Goal: Information Seeking & Learning: Learn about a topic

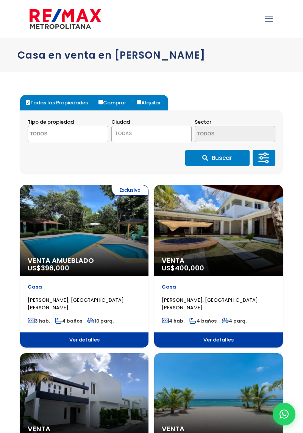
select select
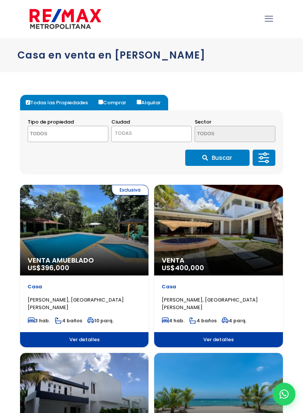
click at [264, 160] on icon at bounding box center [263, 158] width 15 height 23
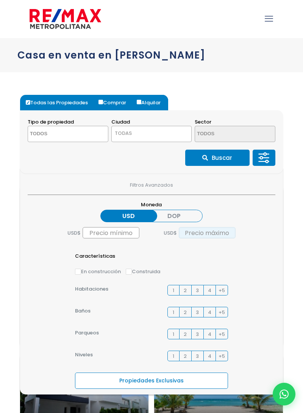
click at [210, 236] on input "text" at bounding box center [206, 232] width 57 height 11
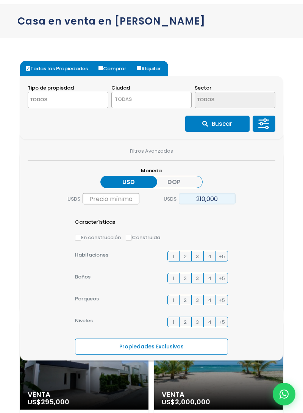
scroll to position [32, 0]
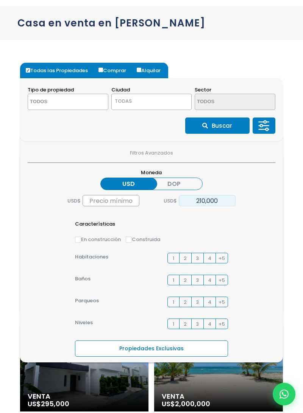
type input "210,000"
click at [228, 126] on button "Buscar" at bounding box center [217, 126] width 64 height 16
click at [222, 126] on button "Buscar" at bounding box center [217, 126] width 64 height 16
click at [81, 103] on textarea "Search" at bounding box center [60, 102] width 64 height 16
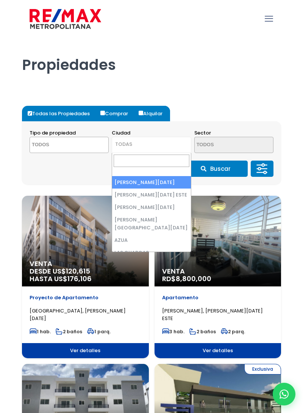
select select
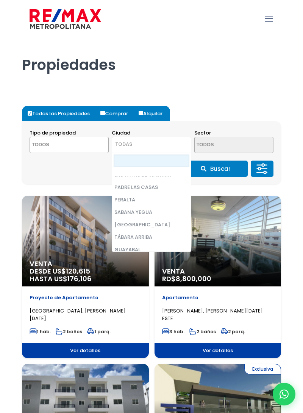
scroll to position [81, 0]
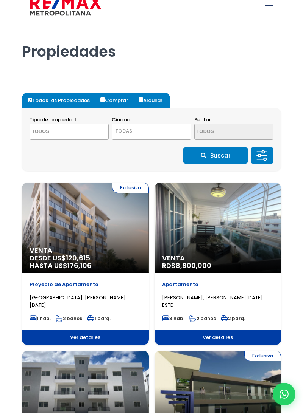
scroll to position [0, 0]
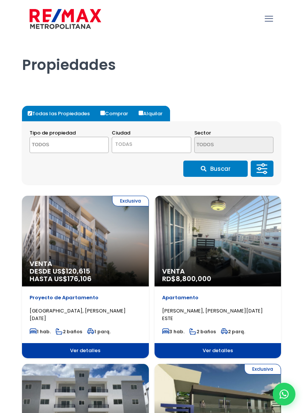
click at [143, 148] on span "TODAS" at bounding box center [151, 144] width 78 height 11
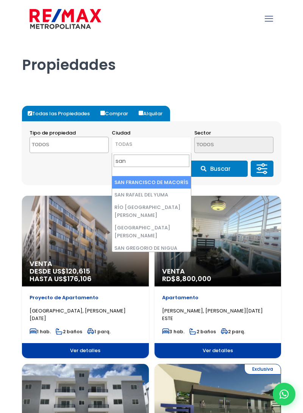
type input "san p"
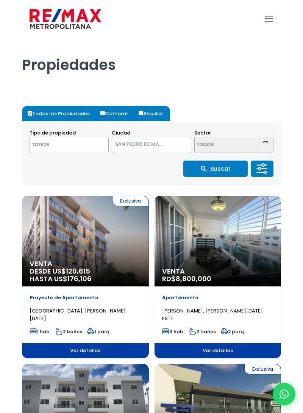
select select "110"
click at [230, 147] on textarea "Search" at bounding box center [226, 145] width 64 height 16
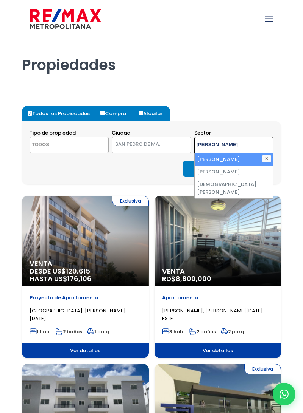
type textarea "juan"
click at [239, 161] on li "JUAN DOLIO" at bounding box center [233, 159] width 78 height 12
select select "16315"
click at [186, 172] on button "Buscar" at bounding box center [215, 169] width 64 height 16
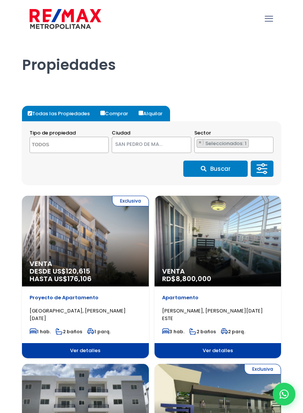
click at [222, 170] on button "Buscar" at bounding box center [215, 169] width 64 height 16
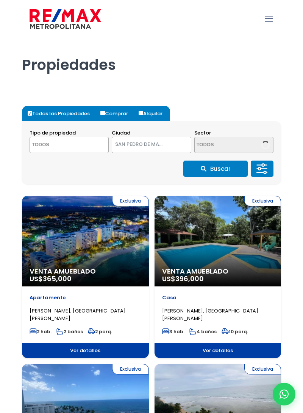
select select
select select "110"
select select "16315"
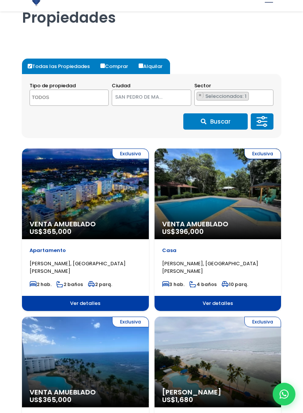
scroll to position [30, 0]
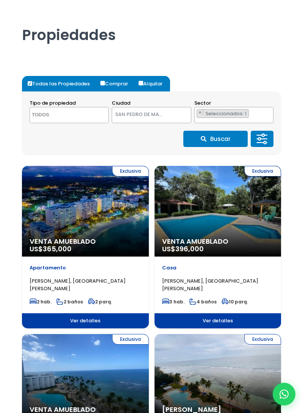
click at [258, 141] on icon at bounding box center [261, 139] width 15 height 23
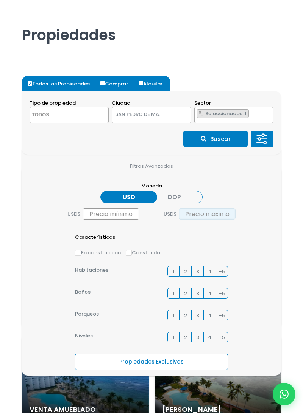
click at [212, 216] on input "text" at bounding box center [206, 213] width 57 height 11
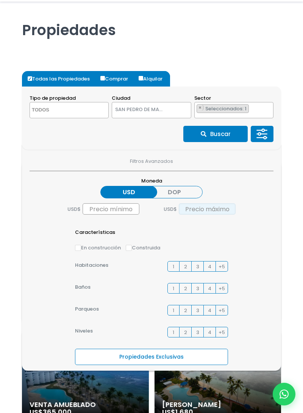
scroll to position [86, 0]
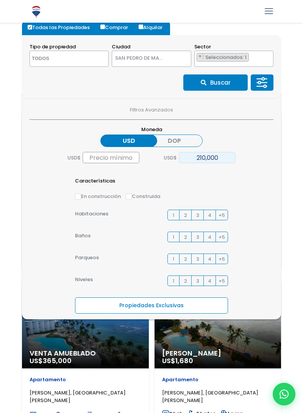
type input "210,000"
click at [223, 83] on button "Buscar" at bounding box center [215, 82] width 64 height 16
click at [218, 79] on button "Buscar" at bounding box center [215, 82] width 64 height 16
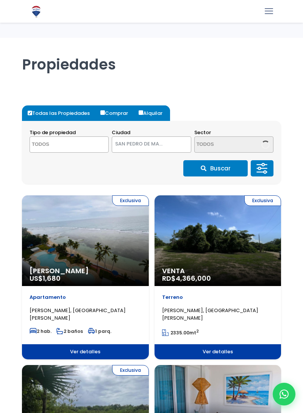
select select
select select "110"
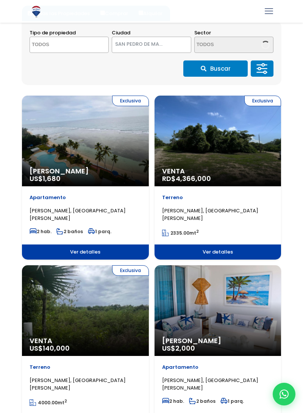
scroll to position [100, 0]
select select "16315"
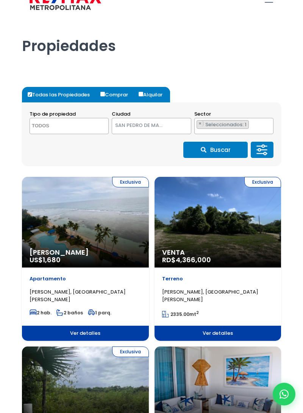
scroll to position [0, 0]
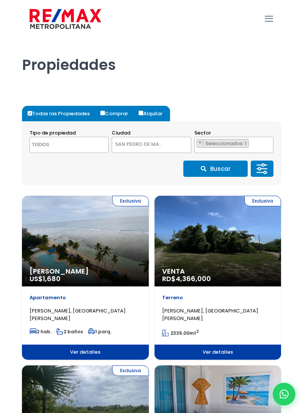
click at [102, 115] on input "Comprar" at bounding box center [102, 113] width 5 height 5
radio input "true"
click at [43, 144] on textarea "Search" at bounding box center [62, 145] width 64 height 16
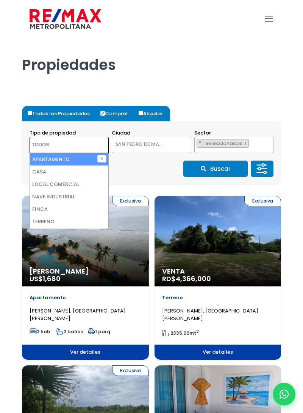
click at [40, 174] on li "CASA" at bounding box center [69, 172] width 78 height 12
select select "house"
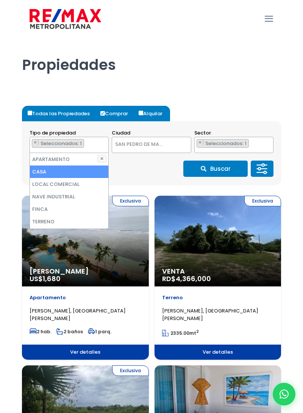
click at [230, 169] on button "Buscar" at bounding box center [215, 169] width 64 height 16
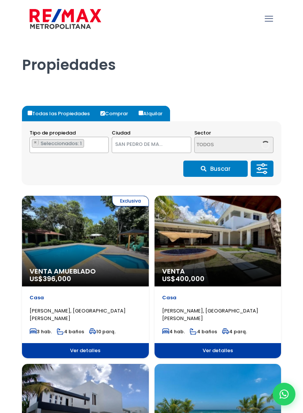
select select "110"
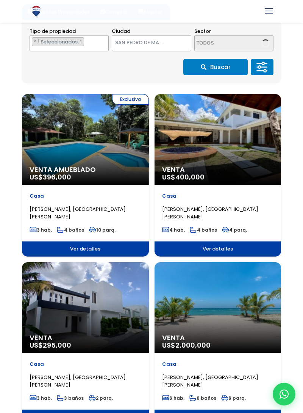
select select "16315"
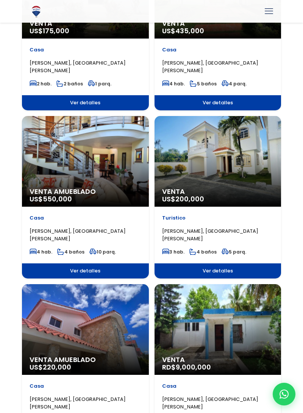
scroll to position [753, 0]
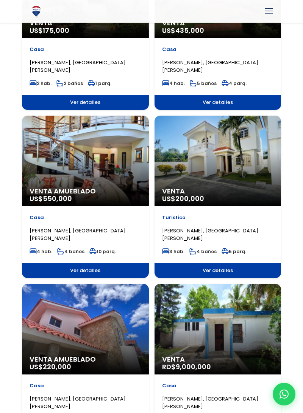
click at [168, 187] on div "Venta US$ 200,000" at bounding box center [217, 161] width 127 height 91
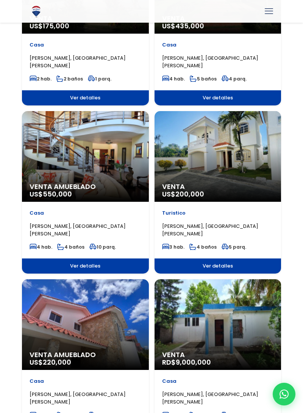
scroll to position [809, 0]
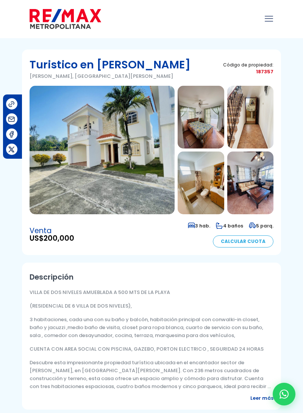
click at [203, 119] on img at bounding box center [200, 117] width 46 height 63
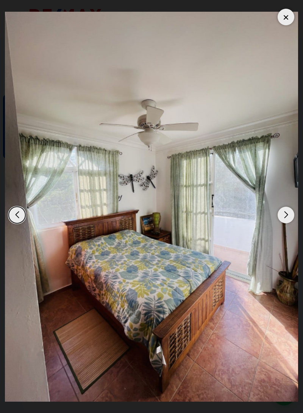
click at [285, 216] on div "Next slide" at bounding box center [285, 215] width 17 height 17
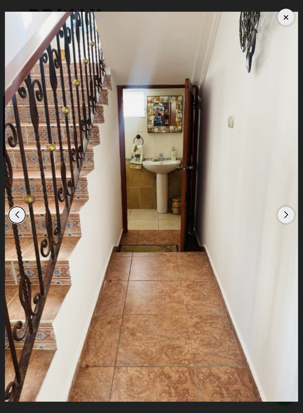
click at [286, 219] on div "Next slide" at bounding box center [285, 215] width 17 height 17
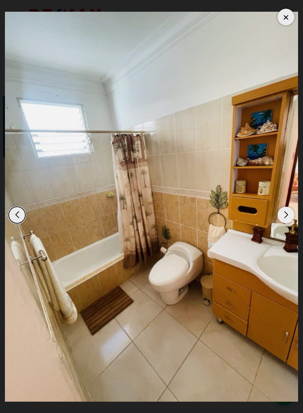
click at [285, 219] on div "Next slide" at bounding box center [285, 215] width 17 height 17
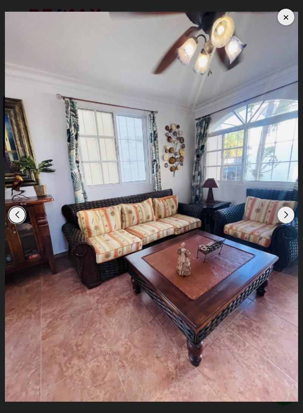
click at [285, 218] on div "Next slide" at bounding box center [285, 215] width 17 height 17
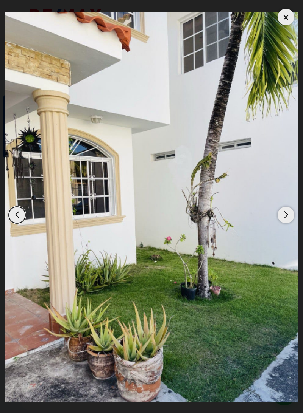
click at [284, 219] on div "Next slide" at bounding box center [285, 215] width 17 height 17
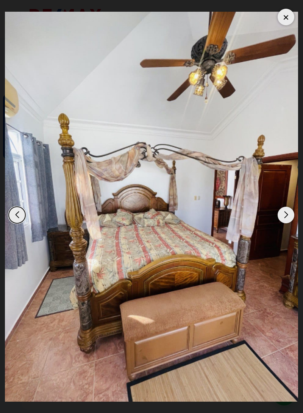
click at [282, 220] on div "Next slide" at bounding box center [285, 215] width 17 height 17
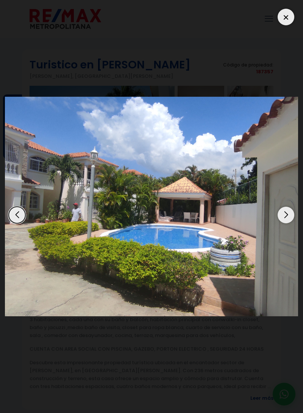
click at [282, 222] on div "Next slide" at bounding box center [285, 215] width 17 height 17
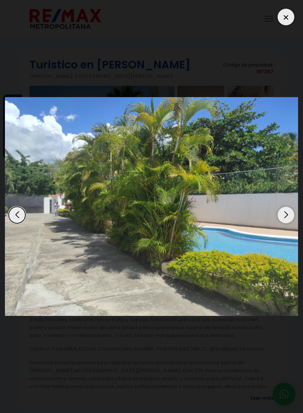
click at [284, 220] on div "Next slide" at bounding box center [285, 215] width 17 height 17
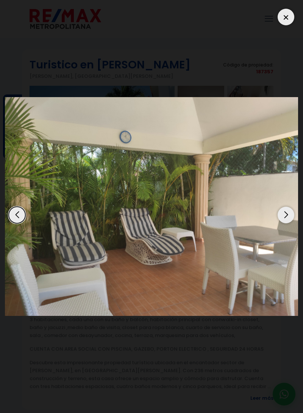
click at [284, 219] on div "Next slide" at bounding box center [285, 215] width 17 height 17
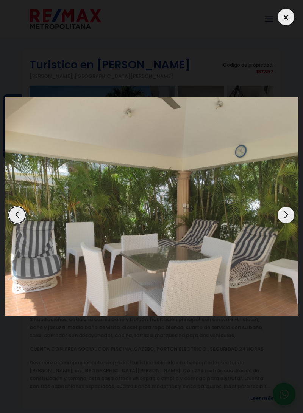
click at [281, 219] on div "Next slide" at bounding box center [285, 215] width 17 height 17
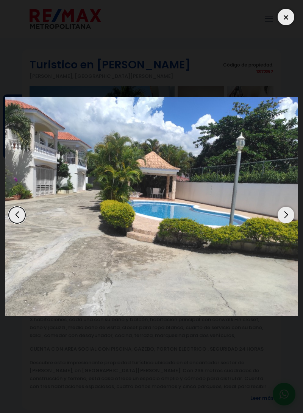
click at [282, 222] on div "Next slide" at bounding box center [285, 215] width 17 height 17
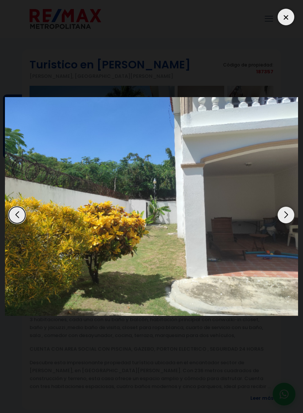
click at [281, 222] on img "13 / 13" at bounding box center [151, 206] width 293 height 219
click at [284, 220] on div "Next slide" at bounding box center [285, 215] width 17 height 17
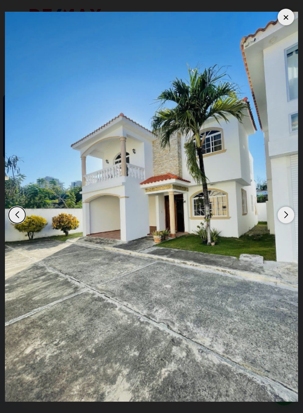
click at [278, 12] on img "1 / 13" at bounding box center [151, 207] width 293 height 390
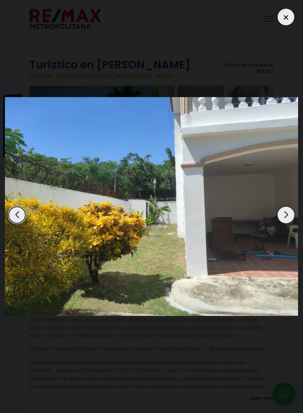
click at [286, 14] on div at bounding box center [285, 17] width 17 height 17
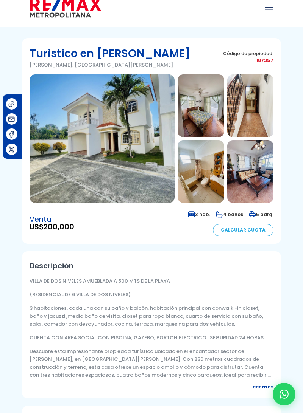
scroll to position [9, 0]
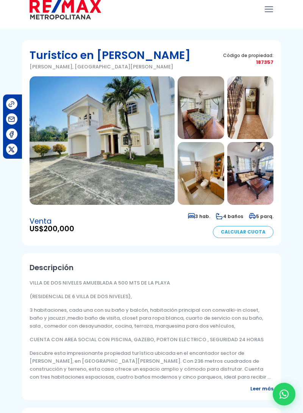
click at [60, 184] on img at bounding box center [101, 140] width 145 height 129
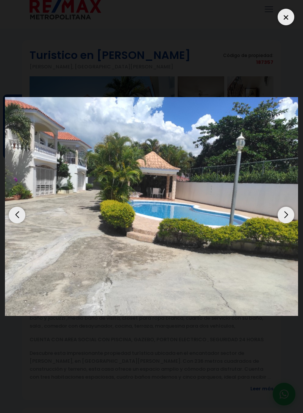
click at [286, 23] on div at bounding box center [285, 17] width 17 height 17
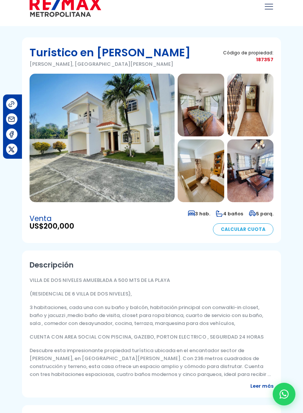
scroll to position [0, 0]
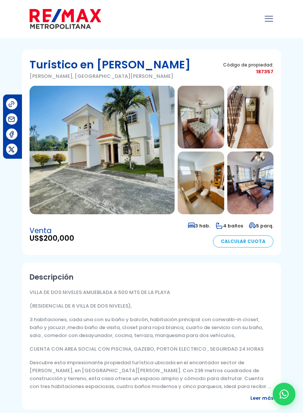
click at [127, 147] on img at bounding box center [101, 150] width 145 height 129
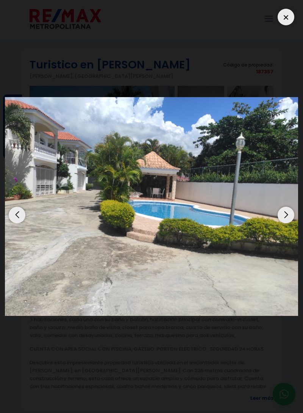
click at [280, 214] on div "Next slide" at bounding box center [285, 215] width 17 height 17
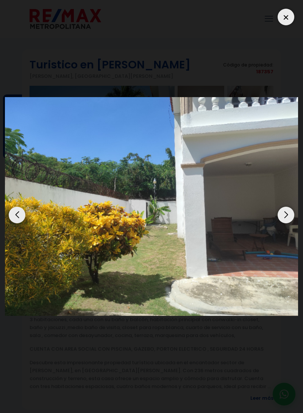
click at [267, 220] on img "13 / 13" at bounding box center [151, 206] width 293 height 219
click at [282, 16] on div at bounding box center [285, 17] width 17 height 17
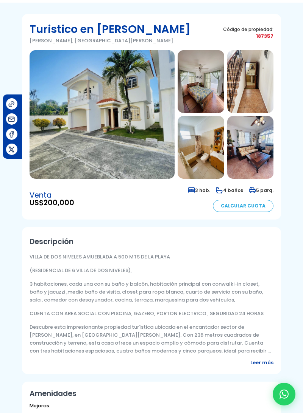
scroll to position [36, 0]
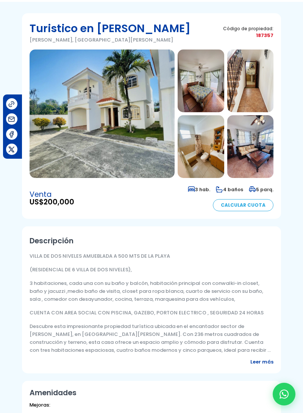
click at [259, 365] on span "Leer más" at bounding box center [261, 362] width 23 height 8
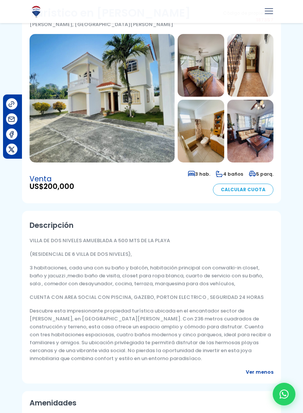
scroll to position [54, 0]
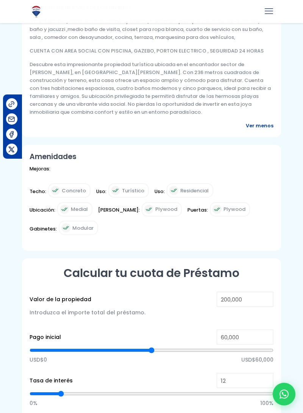
type input "71"
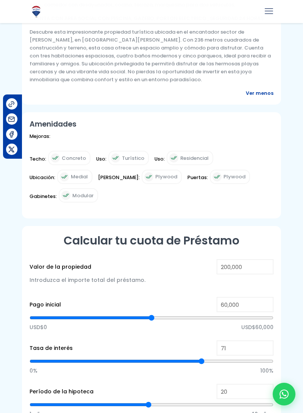
type input "71"
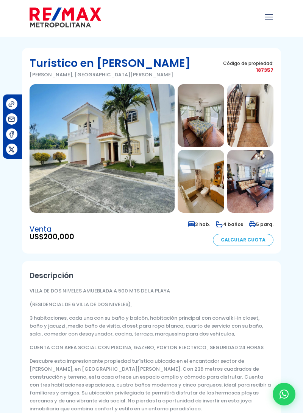
scroll to position [0, 0]
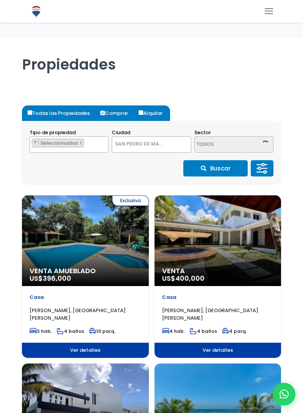
select select "110"
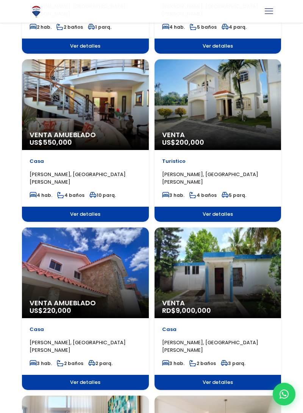
scroll to position [809, 0]
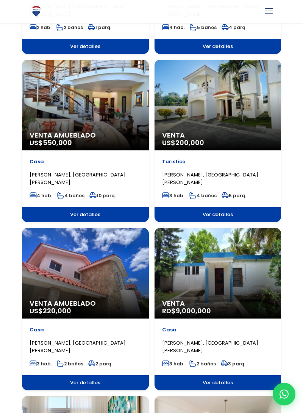
select select "16315"
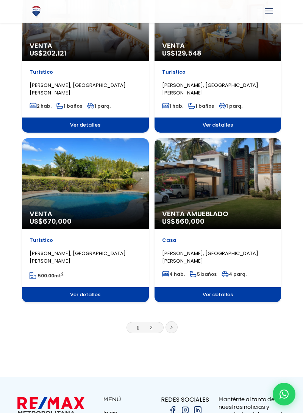
scroll to position [1237, 0]
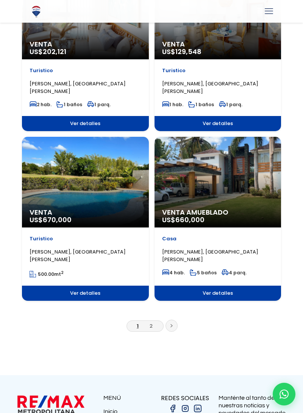
click at [165, 332] on link at bounding box center [171, 326] width 12 height 12
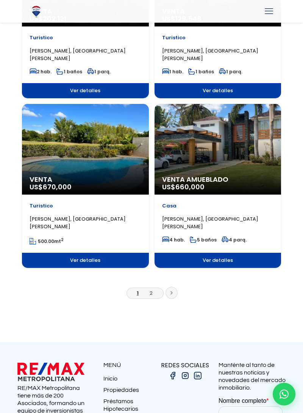
scroll to position [1292, 0]
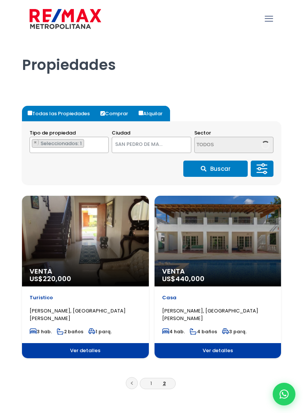
select select "110"
select select "16315"
click at [62, 258] on div "Venta US$ 220,000" at bounding box center [85, 241] width 127 height 91
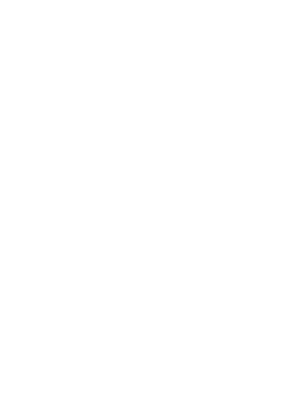
click at [2, 3] on html at bounding box center [151, 1] width 303 height 3
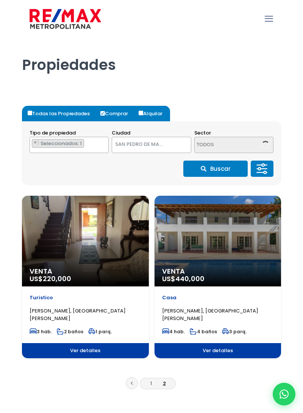
select select "110"
select select "16315"
click at [126, 388] on li at bounding box center [132, 383] width 12 height 12
click at [126, 381] on link at bounding box center [132, 383] width 12 height 12
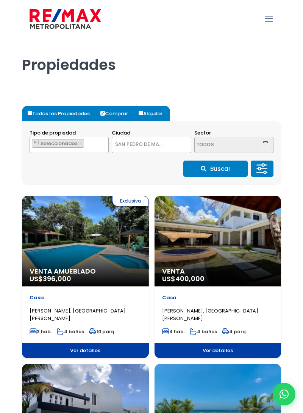
select select "110"
select select "16315"
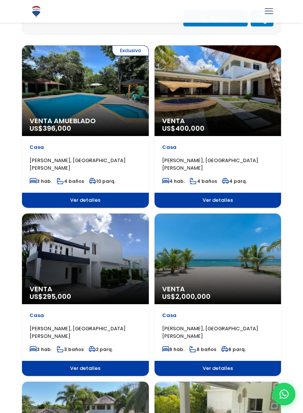
scroll to position [150, 0]
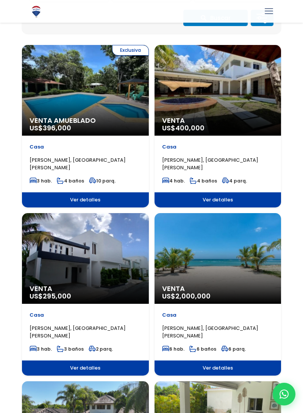
click at [59, 267] on div "Venta US$ 295,000" at bounding box center [85, 258] width 127 height 91
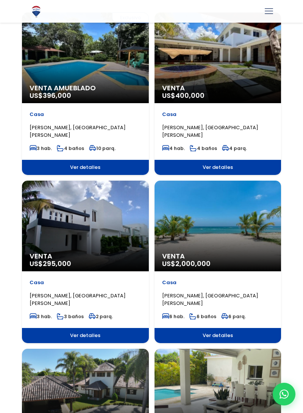
scroll to position [206, 0]
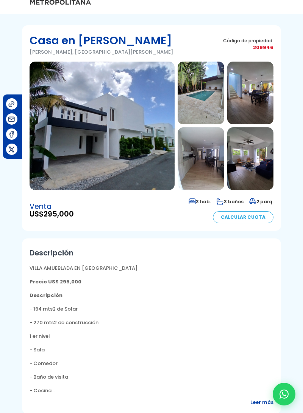
scroll to position [17, 0]
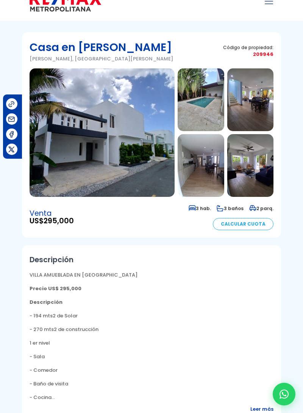
click at [68, 163] on img at bounding box center [101, 132] width 145 height 129
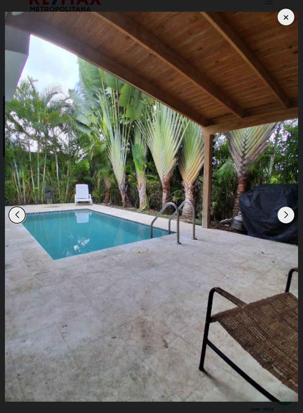
click at [288, 14] on div at bounding box center [285, 17] width 17 height 17
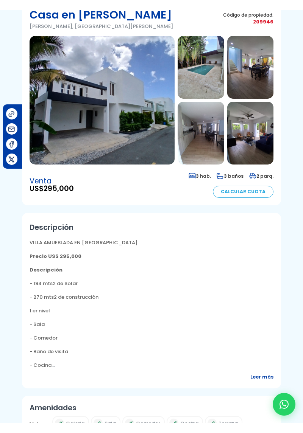
scroll to position [0, 0]
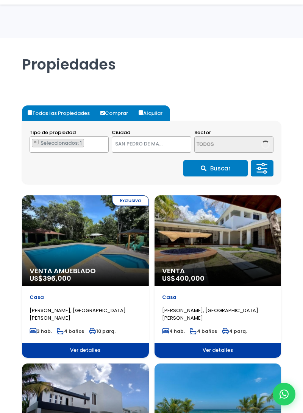
select select "110"
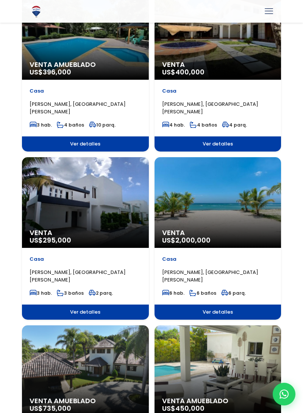
scroll to position [206, 0]
select select "16315"
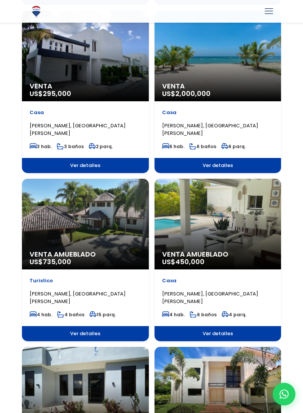
scroll to position [357, 0]
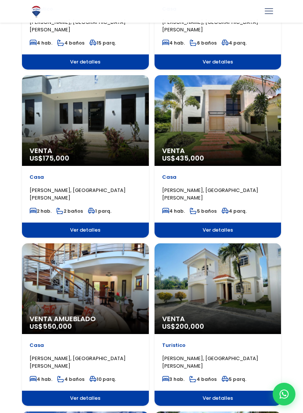
scroll to position [625, 0]
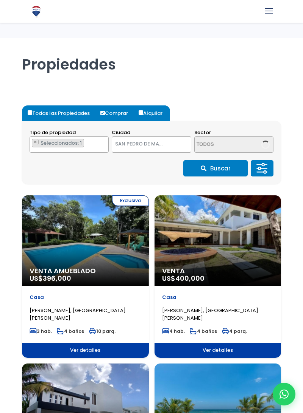
select select "110"
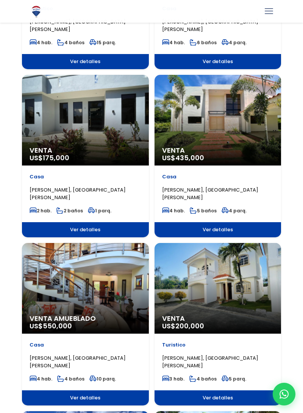
select select "16315"
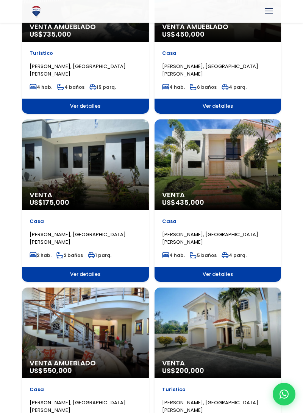
scroll to position [580, 0]
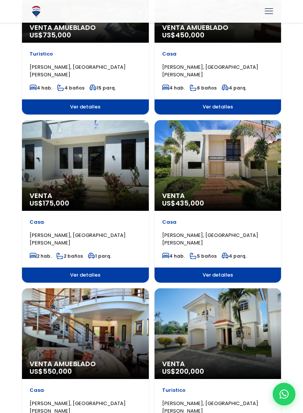
click at [54, 176] on div "Venta US$ 175,000" at bounding box center [85, 165] width 127 height 91
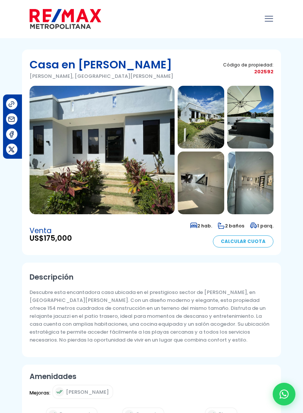
click at [70, 191] on img at bounding box center [101, 150] width 145 height 129
click at [255, 200] on img at bounding box center [250, 183] width 46 height 63
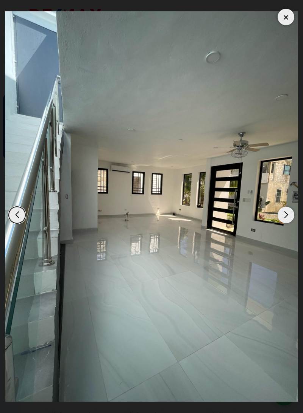
click at [286, 219] on div "Next slide" at bounding box center [285, 215] width 17 height 17
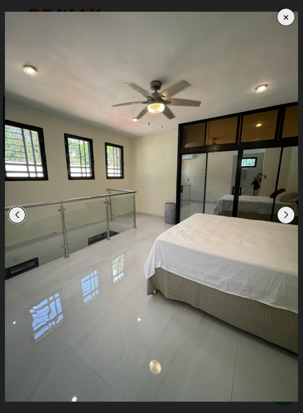
click at [285, 216] on div "Next slide" at bounding box center [285, 215] width 17 height 17
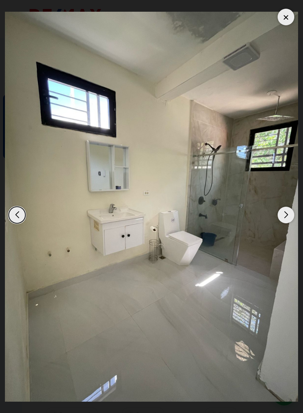
click at [289, 219] on div "Next slide" at bounding box center [285, 215] width 17 height 17
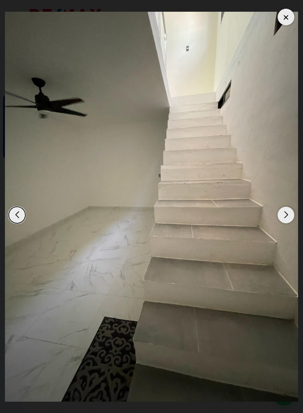
click at [290, 217] on div "Next slide" at bounding box center [285, 215] width 17 height 17
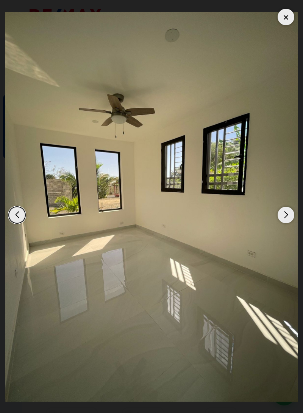
click at [287, 214] on div "Next slide" at bounding box center [285, 215] width 17 height 17
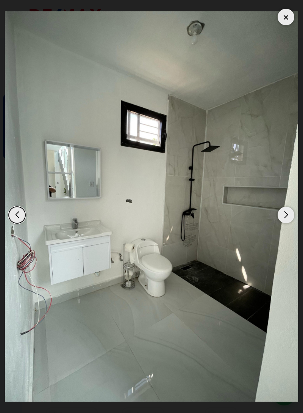
click at [285, 215] on div "Next slide" at bounding box center [285, 215] width 17 height 17
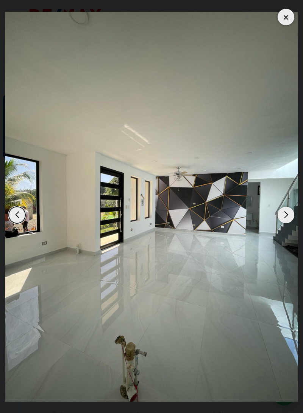
click at [287, 219] on div "Next slide" at bounding box center [285, 215] width 17 height 17
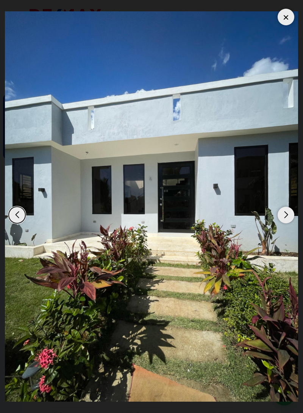
click at [284, 218] on div "Next slide" at bounding box center [285, 215] width 17 height 17
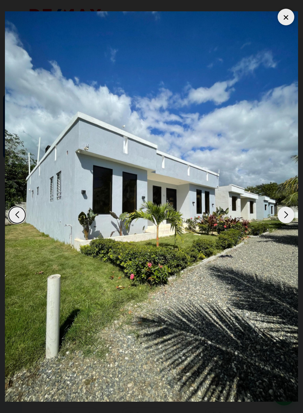
click at [286, 213] on div "Next slide" at bounding box center [285, 215] width 17 height 17
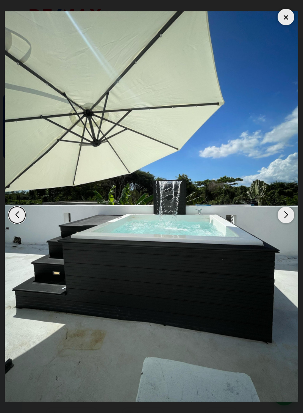
click at [279, 10] on div "3 / 11" at bounding box center [151, 206] width 293 height 403
click at [287, 17] on div at bounding box center [285, 17] width 17 height 17
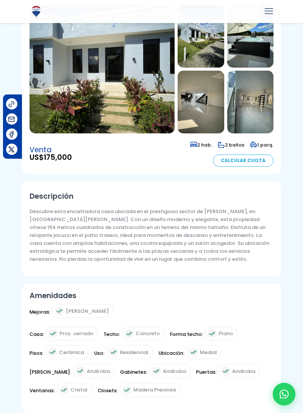
scroll to position [79, 0]
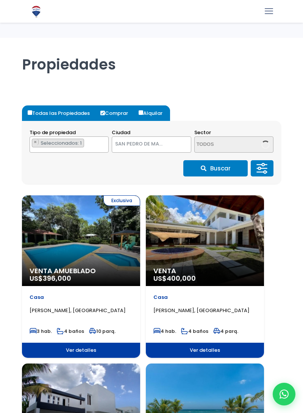
select select "110"
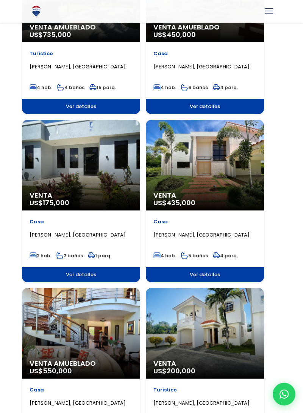
scroll to position [580, 0]
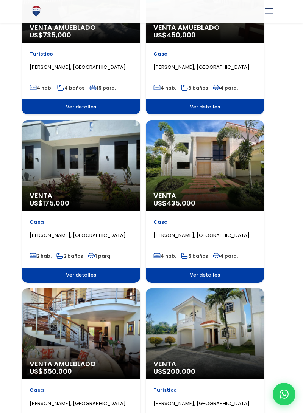
select select "16315"
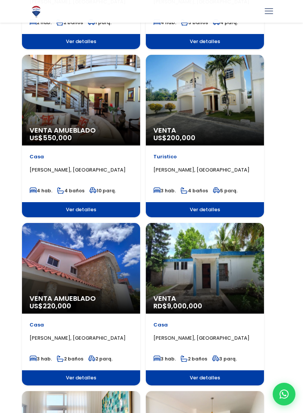
scroll to position [814, 0]
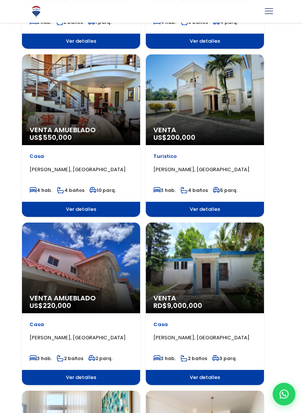
click at [49, 273] on div "Venta Amueblado US$ 220,000" at bounding box center [81, 268] width 118 height 91
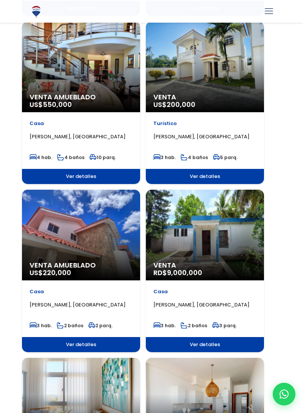
scroll to position [870, 0]
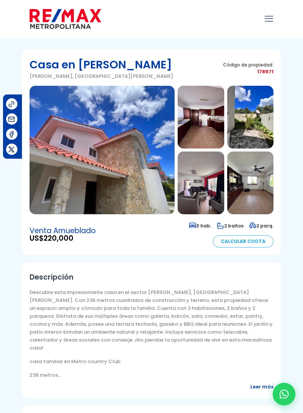
click at [48, 183] on img at bounding box center [101, 150] width 145 height 129
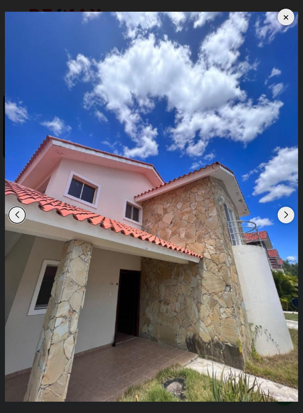
click at [288, 217] on div "Next slide" at bounding box center [285, 215] width 17 height 17
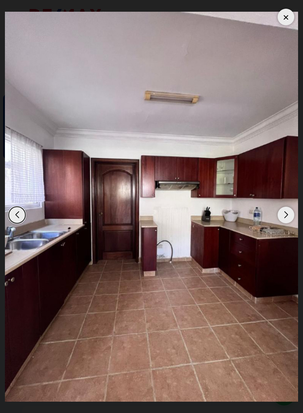
click at [293, 213] on div "Next slide" at bounding box center [285, 215] width 17 height 17
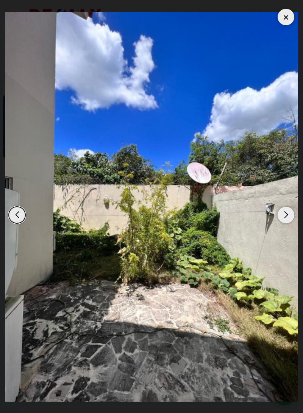
click at [288, 216] on div "Next slide" at bounding box center [285, 215] width 17 height 17
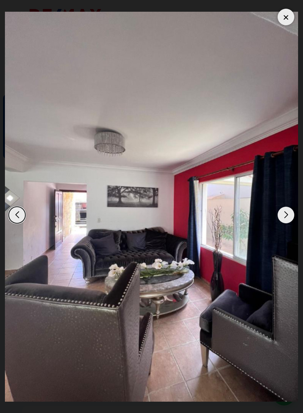
click at [287, 218] on div "Next slide" at bounding box center [285, 215] width 17 height 17
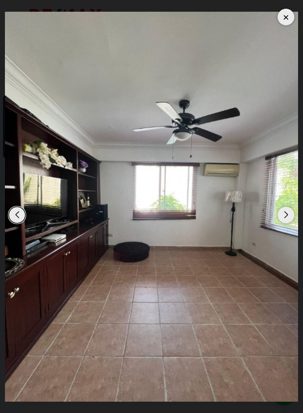
click at [287, 216] on div "Next slide" at bounding box center [285, 215] width 17 height 17
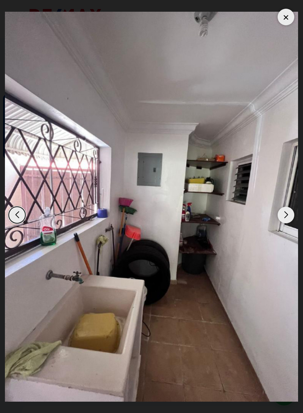
click at [289, 214] on div "Next slide" at bounding box center [285, 215] width 17 height 17
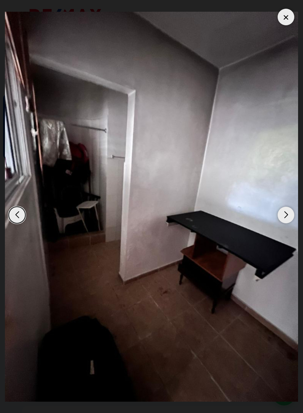
click at [290, 214] on div "Next slide" at bounding box center [285, 215] width 17 height 17
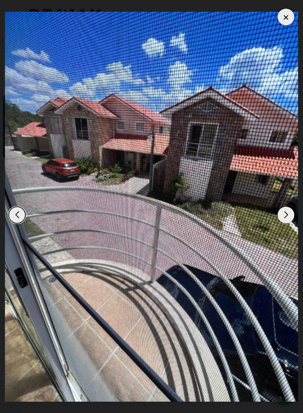
click at [290, 219] on div "Next slide" at bounding box center [285, 215] width 17 height 17
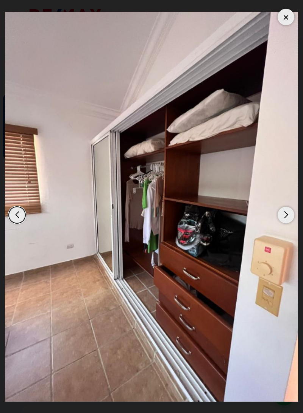
click at [293, 219] on div "Next slide" at bounding box center [285, 215] width 17 height 17
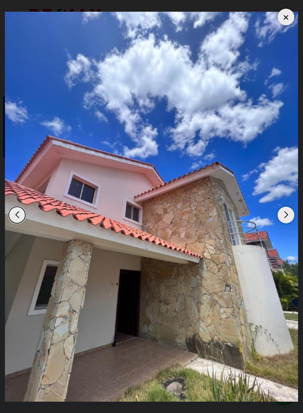
click at [291, 217] on div "Next slide" at bounding box center [285, 215] width 17 height 17
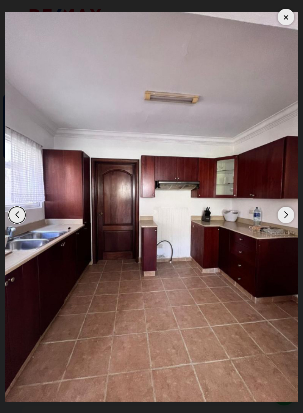
click at [284, 17] on div at bounding box center [285, 17] width 17 height 17
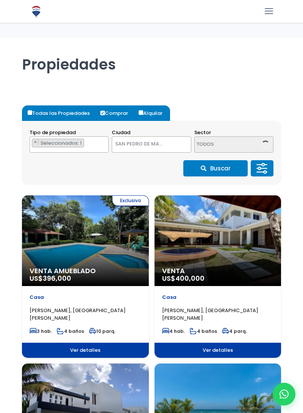
select select "110"
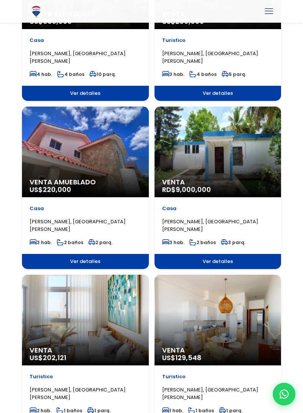
scroll to position [933, 0]
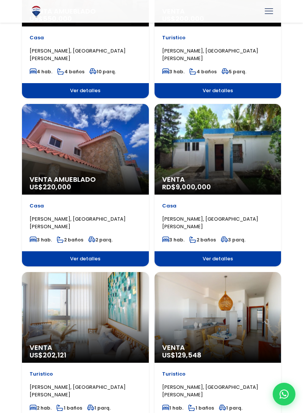
select select "16315"
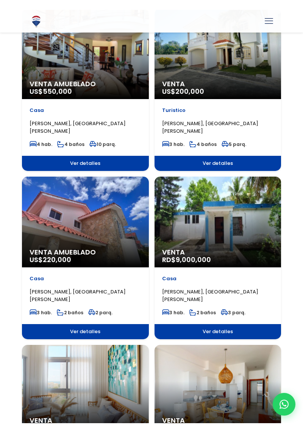
scroll to position [865, 0]
